Goal: Task Accomplishment & Management: Manage account settings

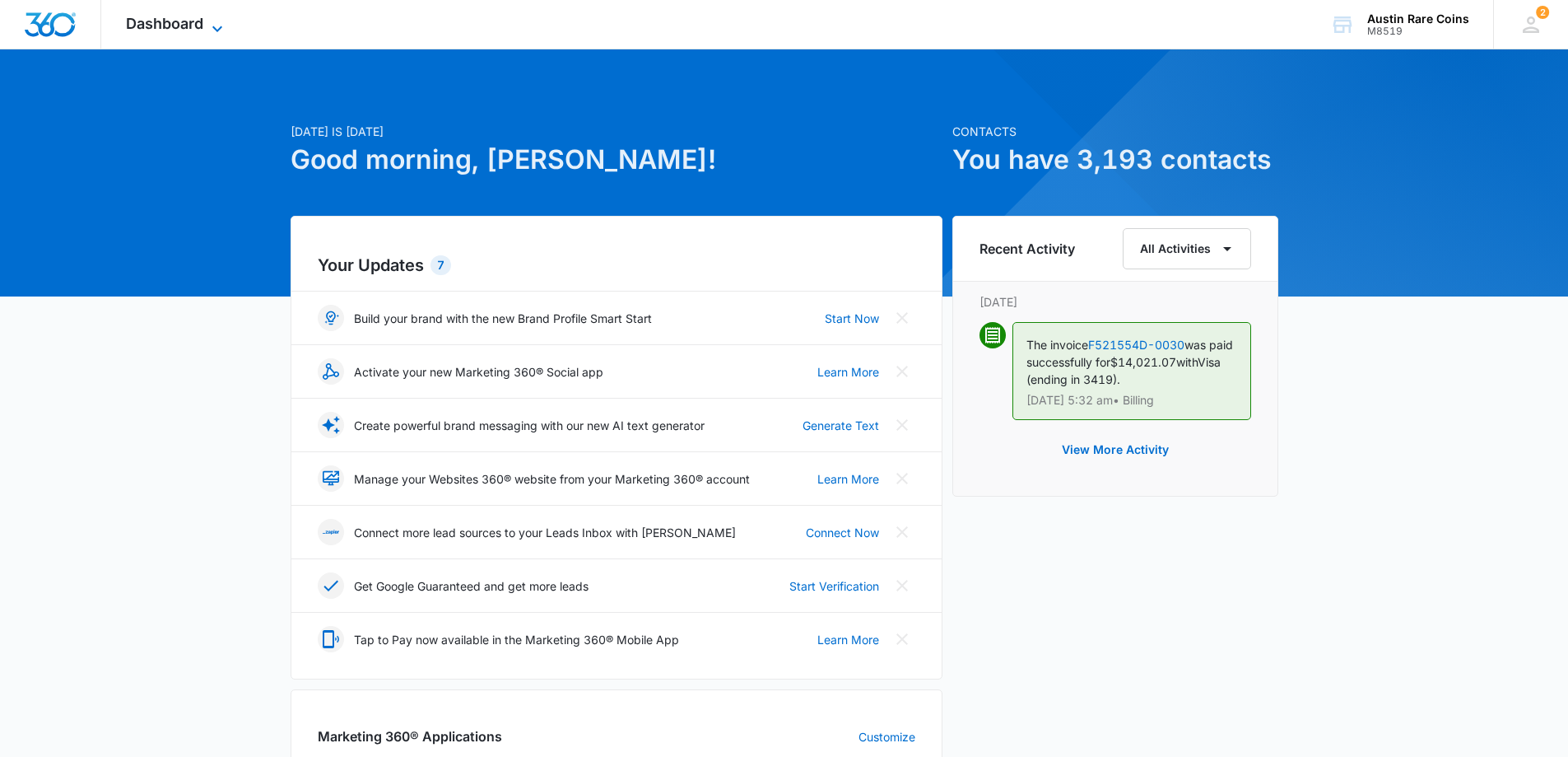
click at [177, 25] on span "Dashboard" at bounding box center [164, 23] width 77 height 17
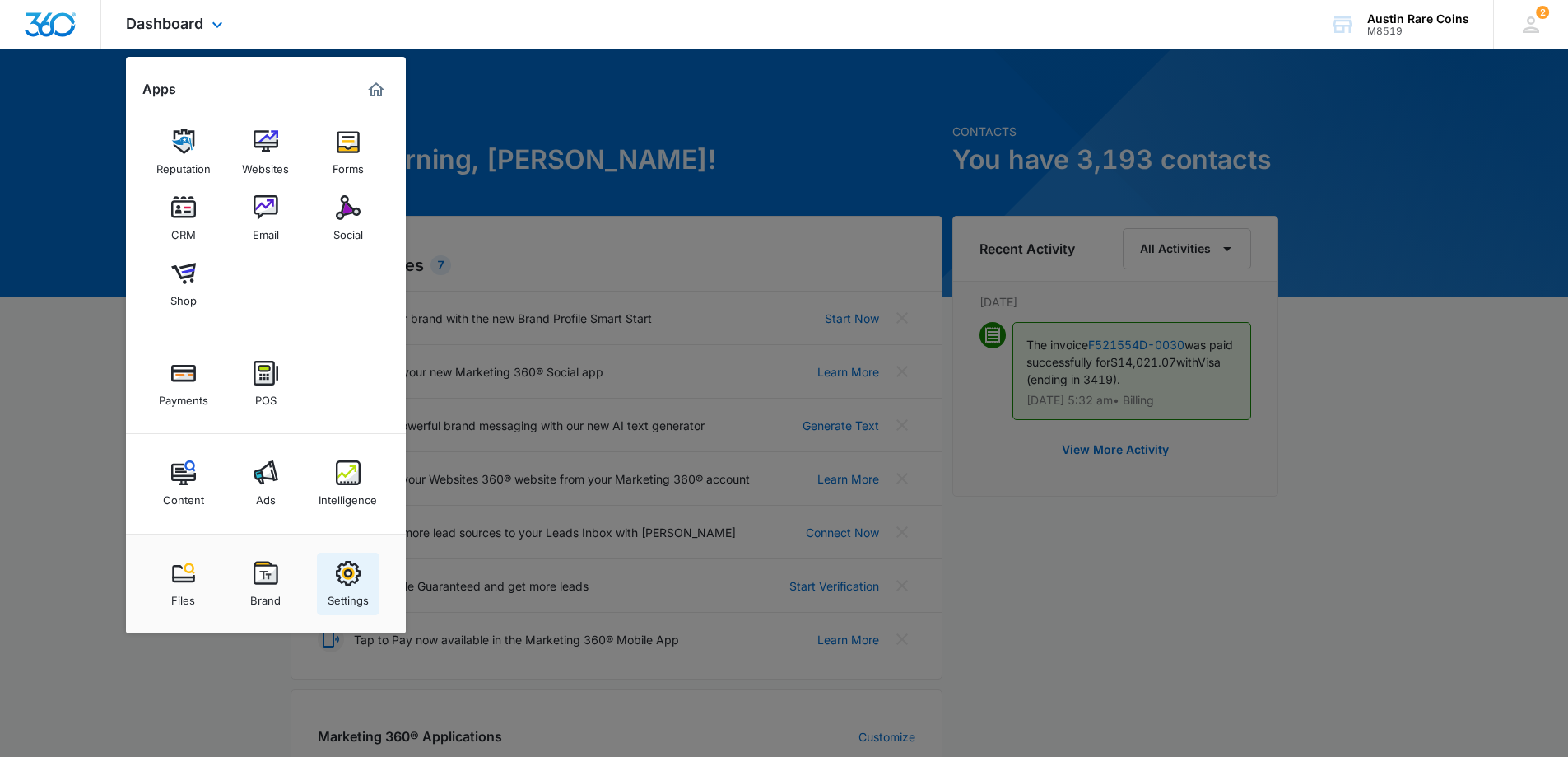
click at [344, 576] on img at bounding box center [349, 573] width 25 height 25
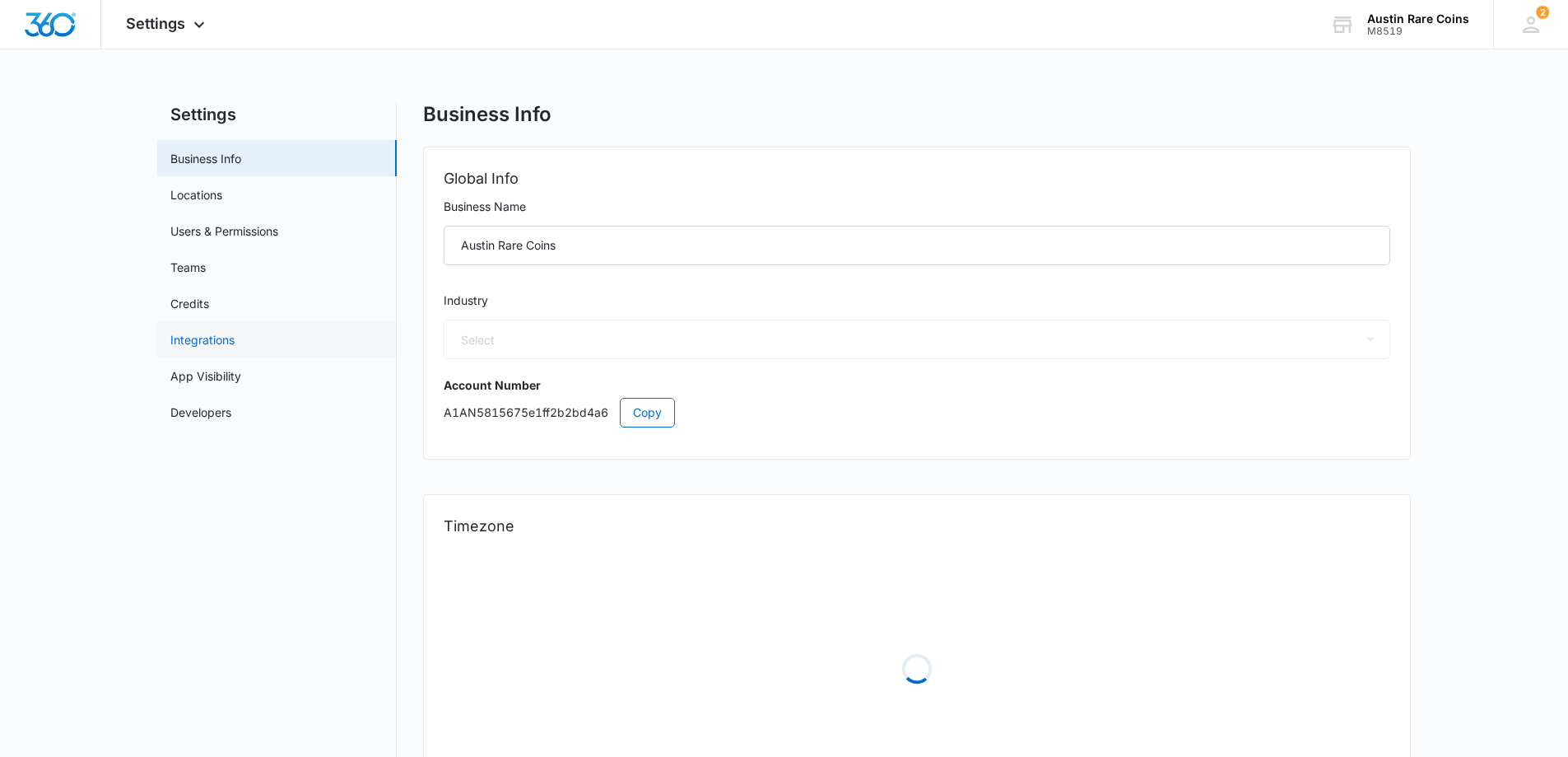
select select "33"
click at [187, 304] on link "Credits" at bounding box center [190, 303] width 39 height 17
